Goal: Submit feedback/report problem

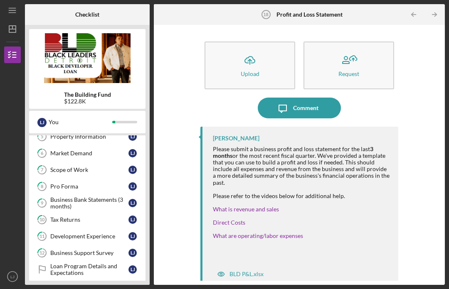
scroll to position [197, 0]
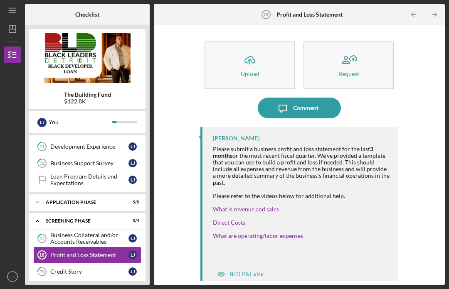
click at [248, 271] on div "BLD P&L.xlsx" at bounding box center [246, 274] width 34 height 7
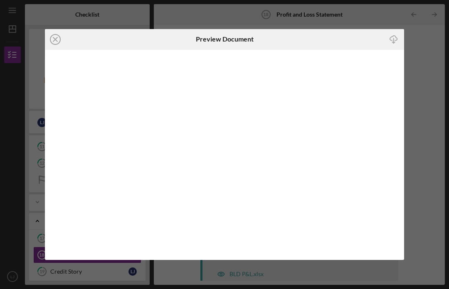
click at [52, 42] on icon "Icon/Close" at bounding box center [55, 39] width 21 height 21
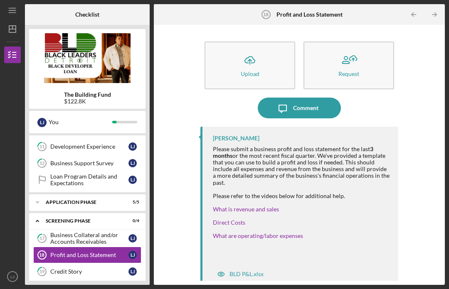
click at [224, 239] on div at bounding box center [301, 242] width 177 height 7
click at [413, 95] on div "Icon/Upload Upload Request Icon/Message Comment [PERSON_NAME] Please submit a b…" at bounding box center [299, 155] width 283 height 252
click at [319, 98] on button "Icon/Message Comment" at bounding box center [299, 108] width 83 height 21
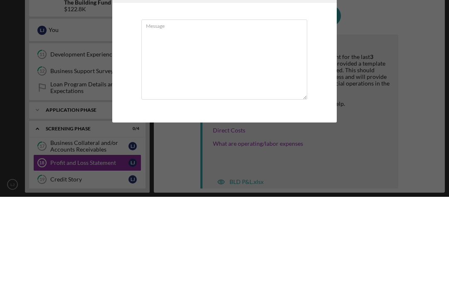
click at [414, 71] on div "Icon/Menu Close Message Send Icon/icon-invite-send Message Cancel Send Icon/ico…" at bounding box center [224, 144] width 449 height 289
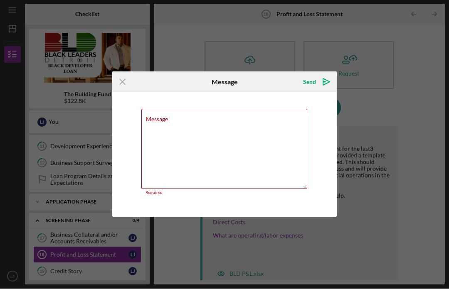
click at [204, 124] on textarea "Message" at bounding box center [224, 149] width 166 height 80
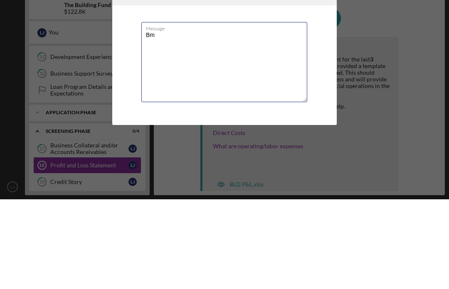
type textarea "B"
click at [171, 112] on textarea "Gm. The profit and loss statement" at bounding box center [224, 152] width 166 height 80
click at [187, 112] on textarea "Gm. There is an issue with opening the profit and loss statement" at bounding box center [224, 152] width 166 height 80
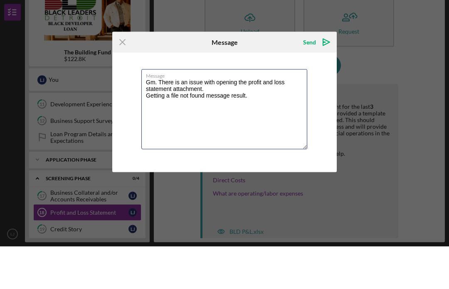
type textarea "Gm. There is an issue with opening the profit and loss statement attachment. Ge…"
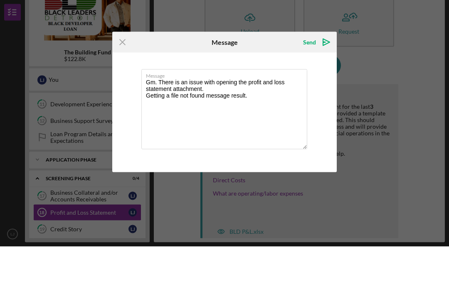
click at [315, 76] on div "Send" at bounding box center [309, 84] width 13 height 17
